Goal: Task Accomplishment & Management: Complete application form

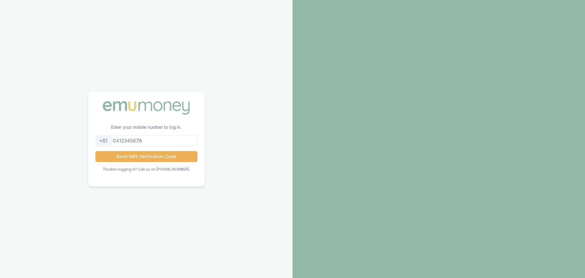
click at [157, 140] on input "tel" at bounding box center [146, 140] width 102 height 11
click at [126, 140] on input "[PHONE_NUMBER]" at bounding box center [146, 140] width 102 height 11
type input "0468364166"
click at [137, 155] on button "Send SMS Verification Code" at bounding box center [146, 156] width 102 height 11
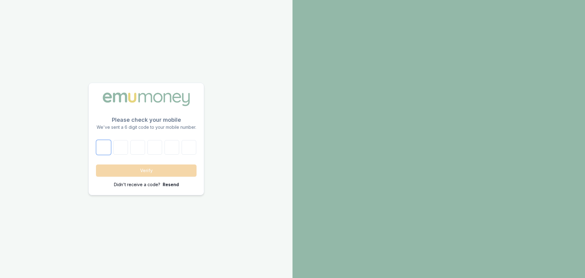
click at [102, 152] on input "number" at bounding box center [103, 147] width 15 height 15
type input "3"
type input "8"
type input "4"
type input "3"
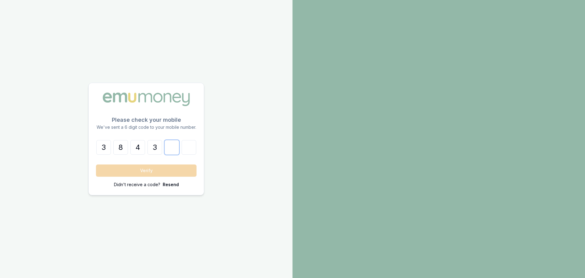
type input "3"
type input "1"
click at [105, 169] on button "Verify" at bounding box center [146, 170] width 101 height 12
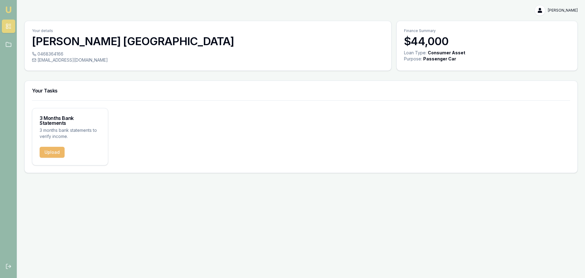
click at [55, 149] on button "Upload" at bounding box center [52, 152] width 25 height 11
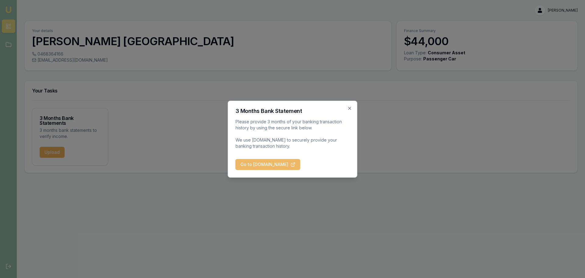
click at [277, 166] on button "Go to [DOMAIN_NAME]" at bounding box center [268, 164] width 65 height 11
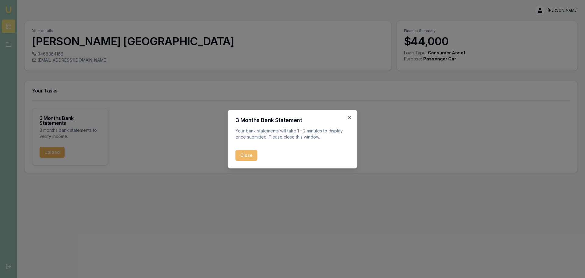
click at [244, 155] on button "Close" at bounding box center [247, 155] width 22 height 11
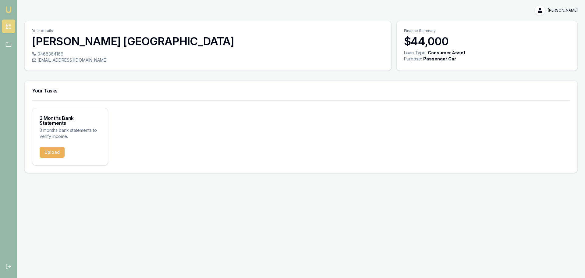
click at [200, 136] on div "3 Months Bank Statements 3 months bank statements to verify income. Upload" at bounding box center [301, 136] width 538 height 57
